Goal: Task Accomplishment & Management: Manage account settings

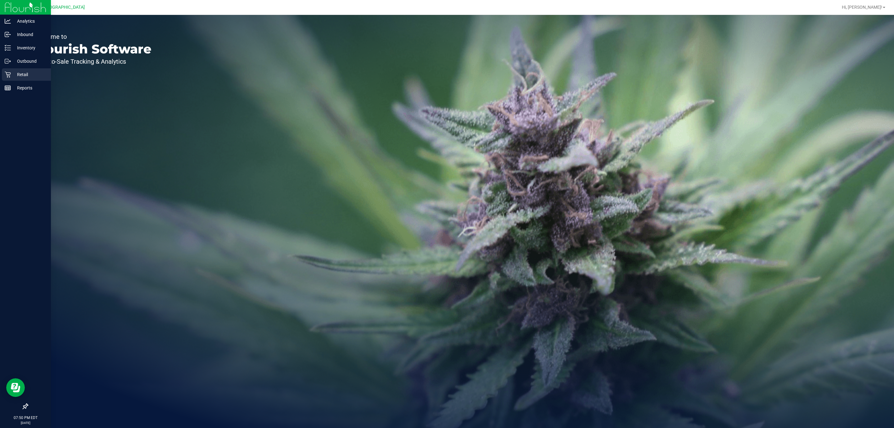
click at [23, 72] on p "Retail" at bounding box center [29, 74] width 37 height 7
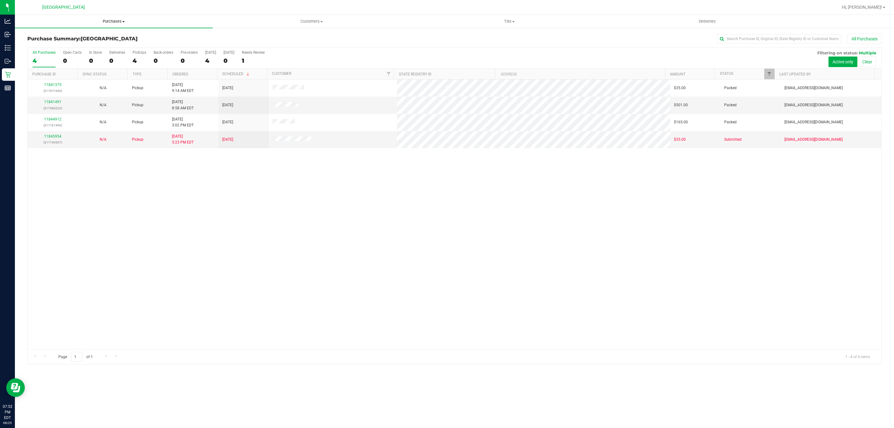
click at [114, 22] on span "Purchases" at bounding box center [114, 22] width 198 height 6
click at [527, 20] on span "Tills" at bounding box center [509, 22] width 197 height 6
click at [426, 38] on span "Manage tills" at bounding box center [431, 37] width 42 height 5
